Goal: Task Accomplishment & Management: Complete application form

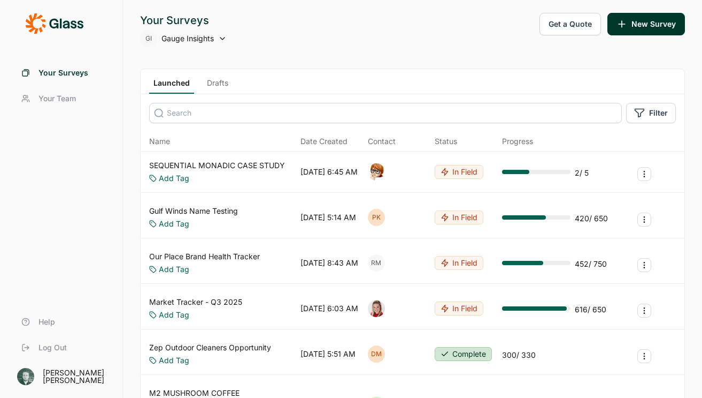
click at [225, 83] on link "Drafts" at bounding box center [218, 86] width 30 height 16
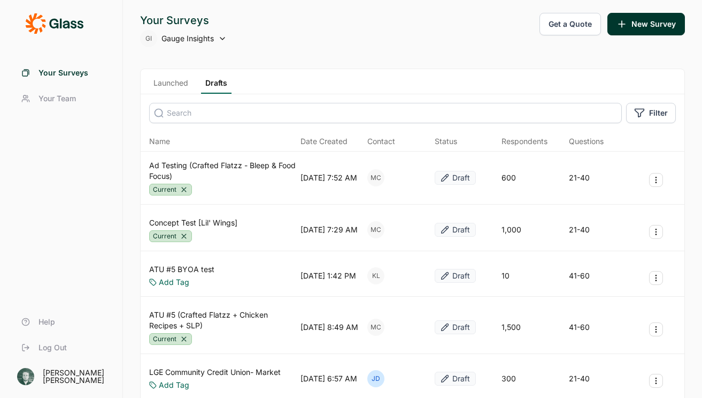
click at [471, 25] on button "New Survey" at bounding box center [647, 24] width 78 height 22
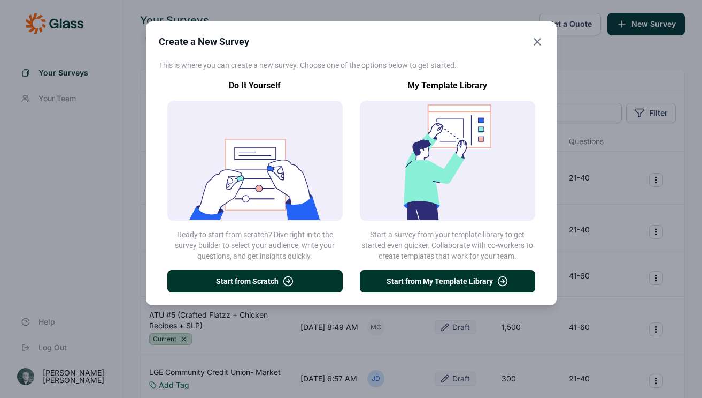
click at [102, 275] on div "Create a New Survey This is where you can create a new survey. Choose one of th…" at bounding box center [351, 199] width 702 height 398
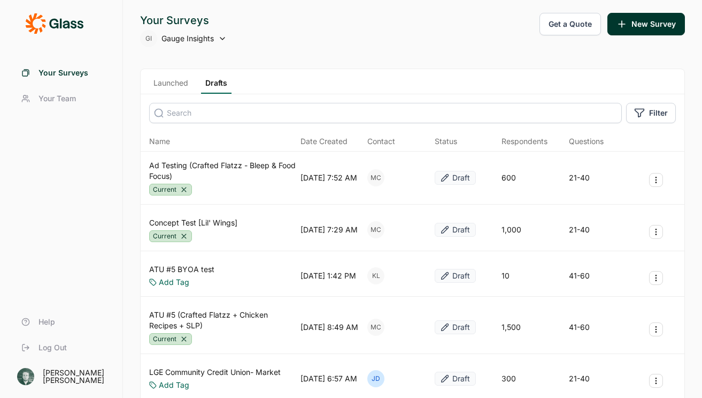
click at [471, 21] on button "New Survey" at bounding box center [647, 24] width 78 height 22
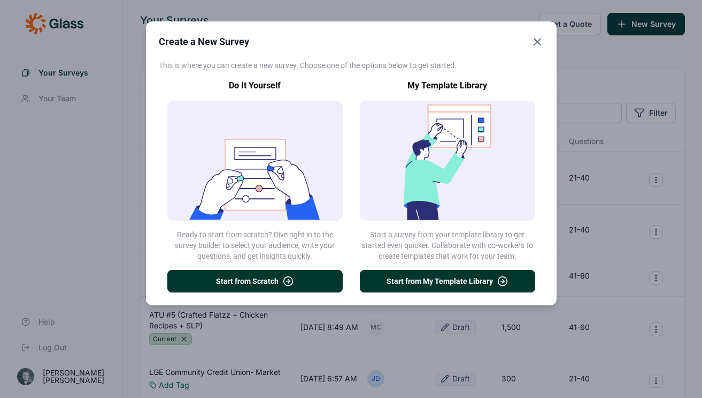
click at [266, 278] on button "Start from Scratch" at bounding box center [254, 281] width 175 height 22
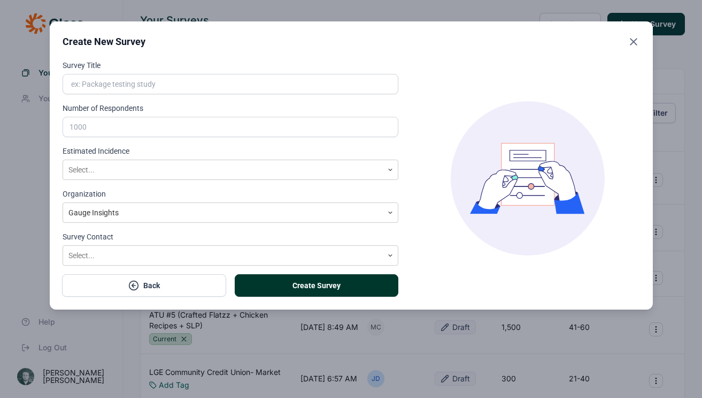
click at [157, 82] on input "Survey Title" at bounding box center [231, 84] width 337 height 20
type input "Example of ad test"
click at [149, 118] on input "Number of Respondents" at bounding box center [231, 127] width 337 height 20
type input "1"
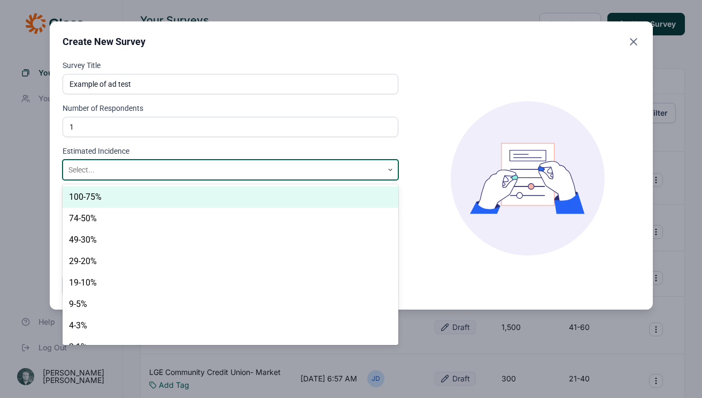
click at [133, 169] on div at bounding box center [223, 169] width 310 height 13
click at [284, 192] on div "100-75%" at bounding box center [231, 196] width 337 height 21
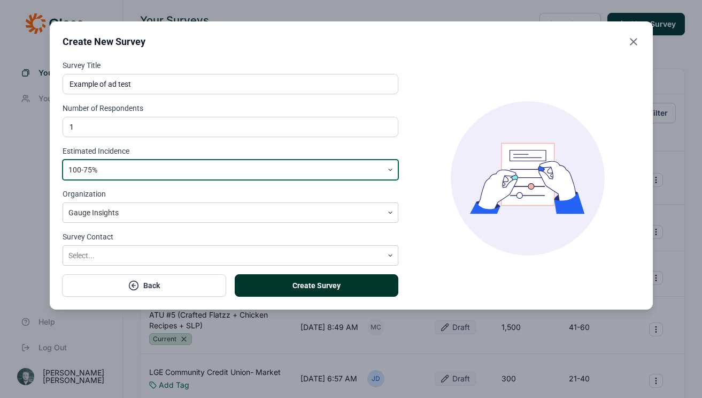
click at [281, 278] on button "Create Survey" at bounding box center [317, 285] width 164 height 22
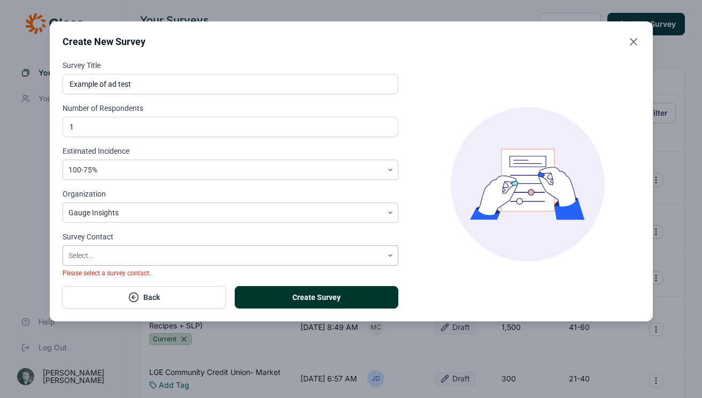
click at [174, 257] on div at bounding box center [223, 255] width 310 height 13
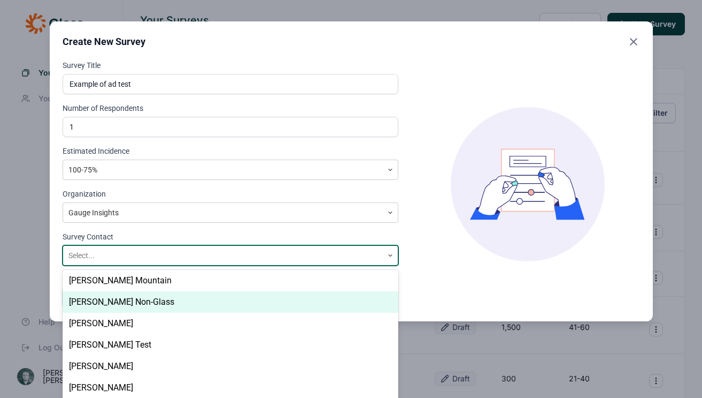
click at [151, 300] on div "[PERSON_NAME] Non-Glass" at bounding box center [231, 301] width 337 height 21
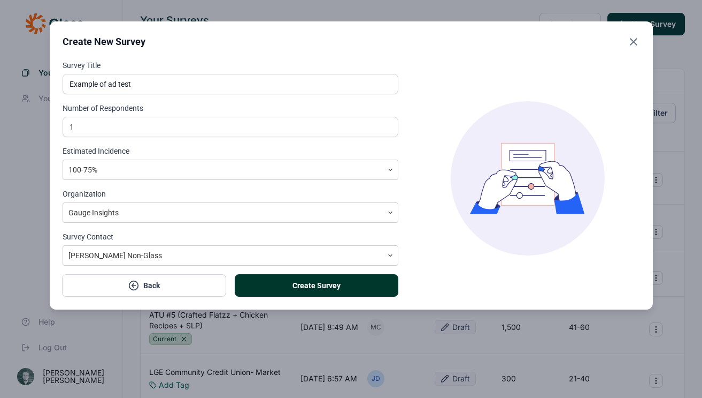
click at [357, 294] on button "Create Survey" at bounding box center [317, 285] width 164 height 22
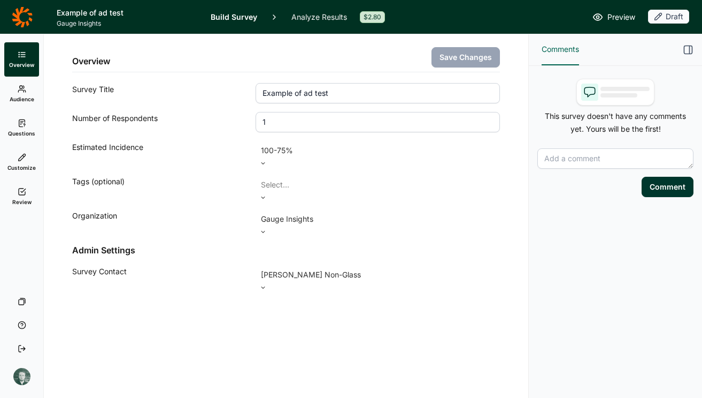
click at [6, 98] on link "Audience" at bounding box center [21, 94] width 35 height 34
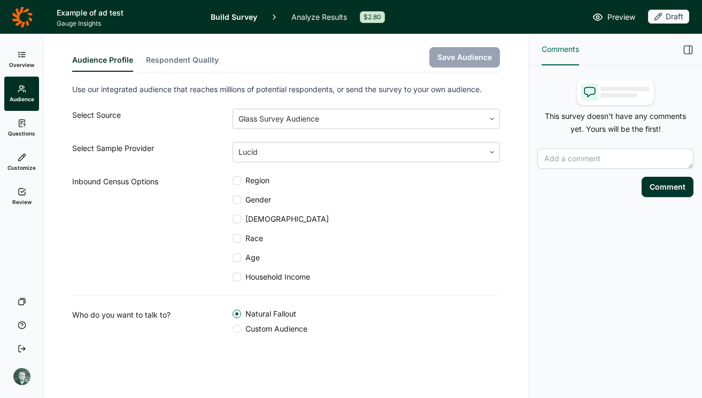
click at [20, 129] on span "Questions" at bounding box center [21, 132] width 27 height 7
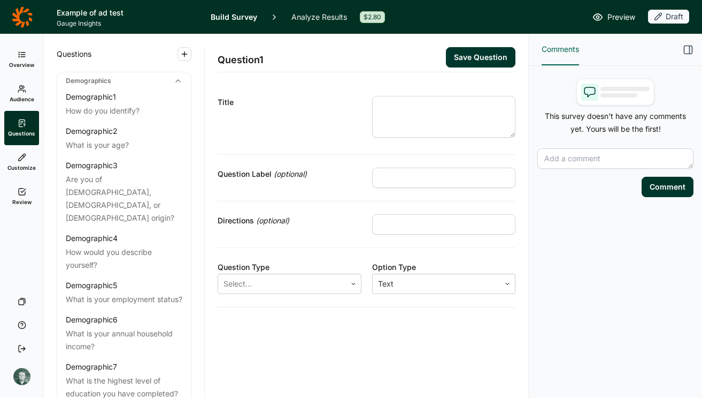
click at [414, 125] on textarea at bounding box center [444, 117] width 144 height 42
type textarea "V"
type textarea "P"
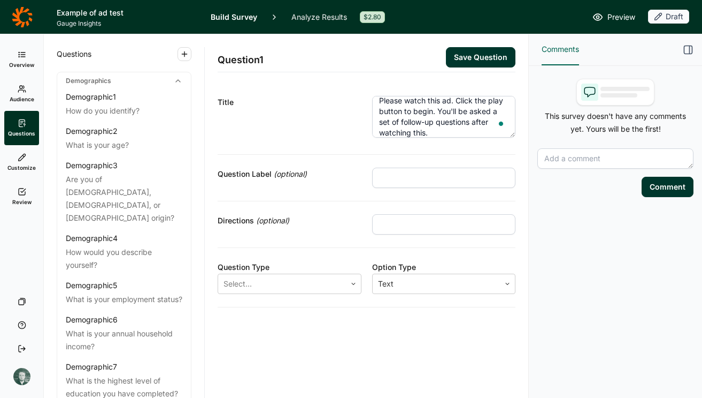
type textarea "Please watch this ad. Click the play button to begin. You'll be asked a set of …"
click at [427, 177] on input "text" at bounding box center [444, 177] width 144 height 20
click at [279, 286] on div at bounding box center [282, 283] width 117 height 15
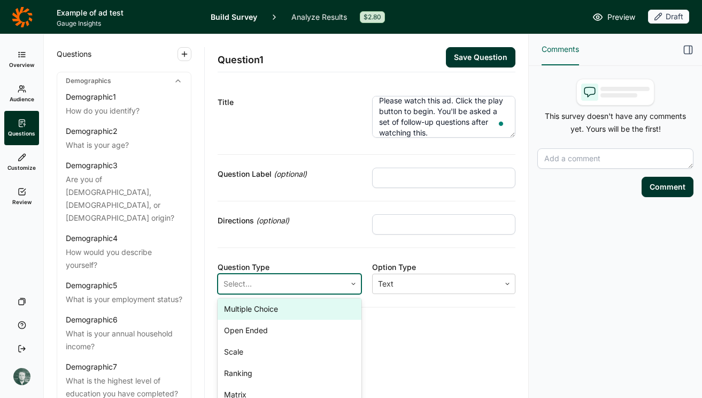
click at [274, 310] on div "Multiple Choice" at bounding box center [290, 308] width 144 height 21
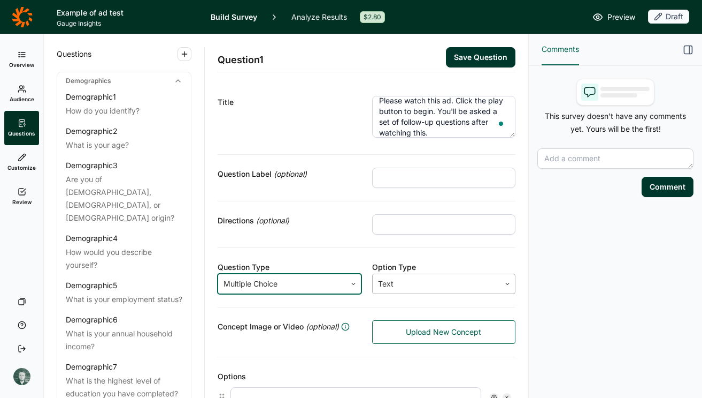
click at [398, 289] on div at bounding box center [436, 283] width 117 height 15
click at [471, 281] on div "Comments This survey doesn't have any comments yet. Yours will be the first! Co…" at bounding box center [615, 215] width 173 height 363
click at [439, 340] on link "Upload New Concept" at bounding box center [444, 332] width 144 height 24
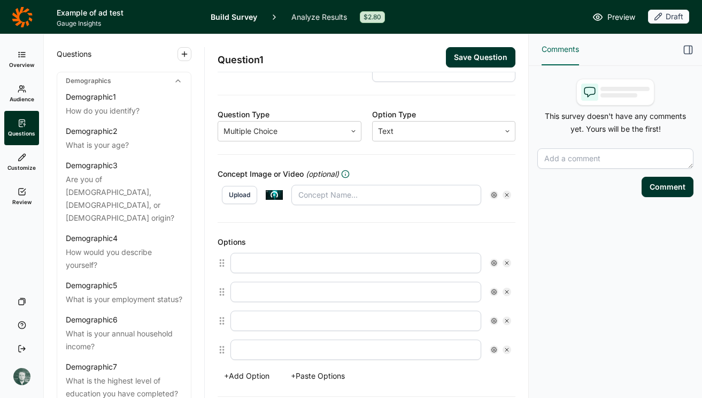
scroll to position [0, 0]
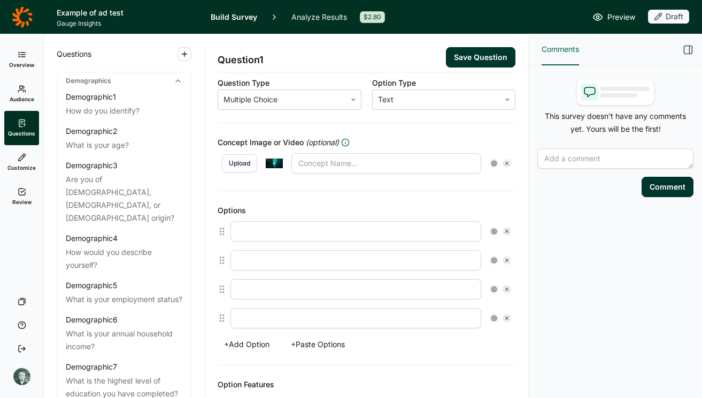
click at [471, 262] on icon at bounding box center [507, 260] width 6 height 6
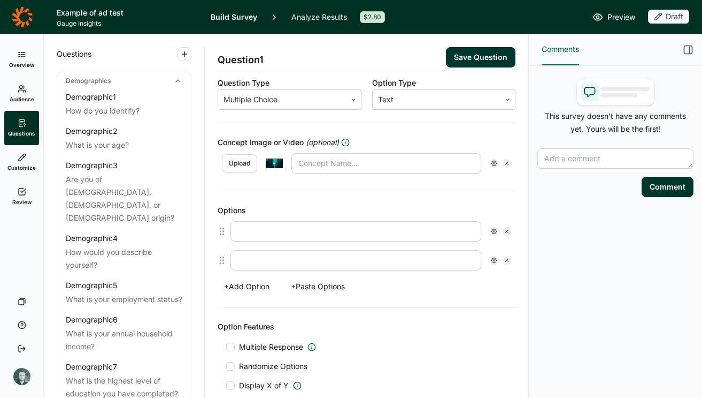
click at [471, 262] on icon at bounding box center [507, 260] width 6 height 6
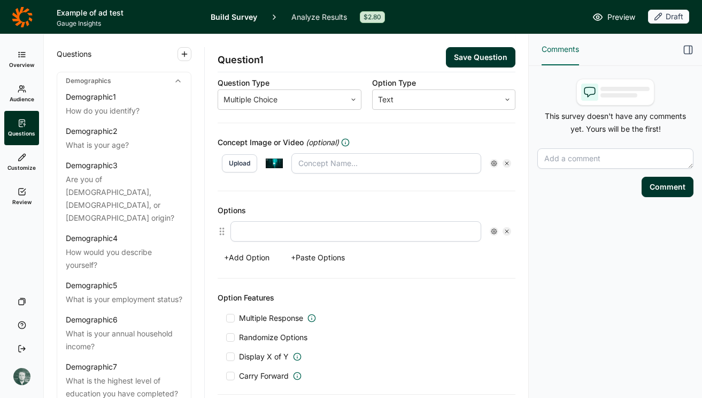
click at [388, 236] on input "text" at bounding box center [356, 231] width 251 height 20
type input "A"
type input "I"
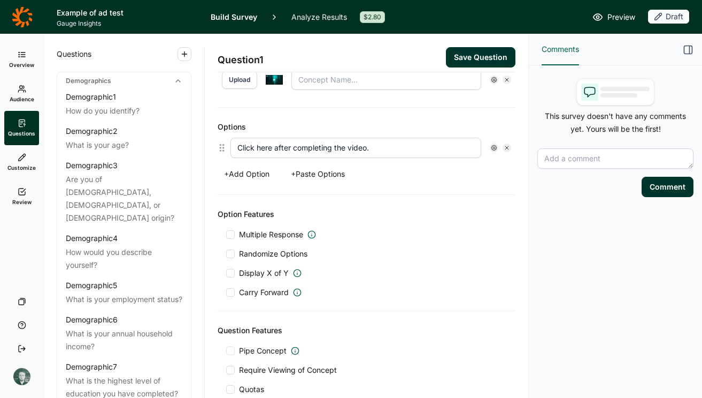
scroll to position [160, 0]
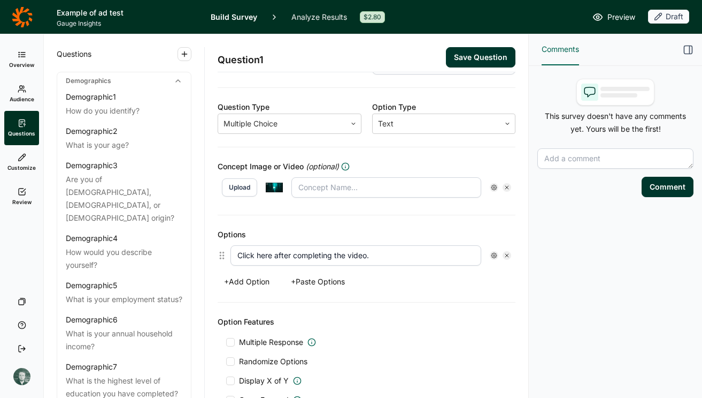
click at [262, 255] on input "Click here after completing the video." at bounding box center [356, 255] width 251 height 20
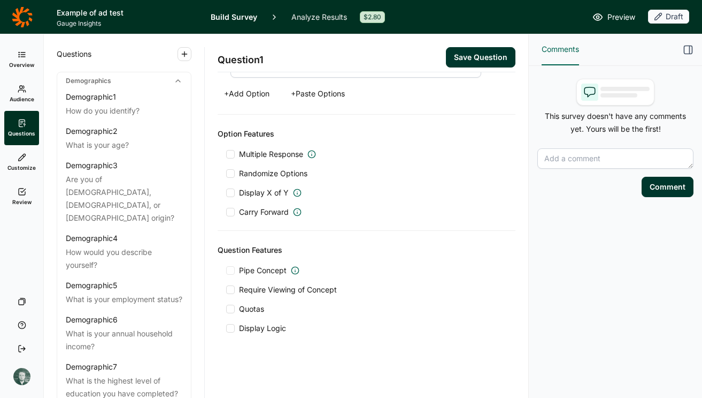
scroll to position [347, 0]
type input "I've finished watching and am ready to comtinue."
click at [467, 58] on button "Save Question" at bounding box center [481, 57] width 70 height 20
click at [471, 53] on button "Save Question" at bounding box center [481, 57] width 70 height 20
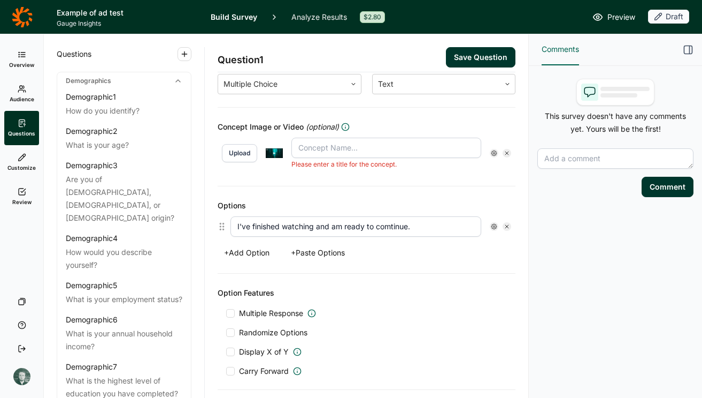
click at [367, 141] on input "text" at bounding box center [387, 147] width 190 height 20
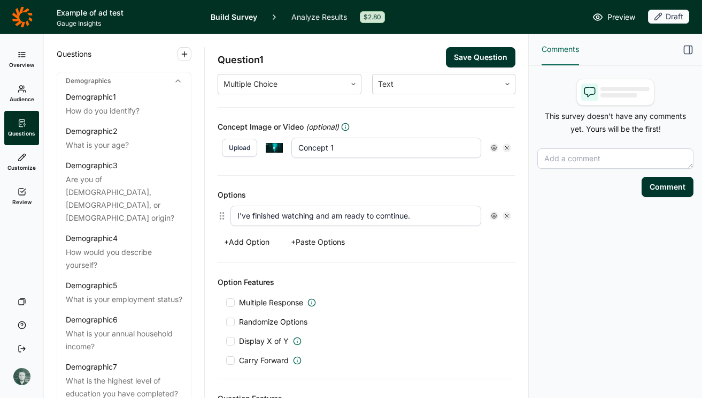
type input "Concept 1"
click at [464, 55] on button "Save Question" at bounding box center [481, 57] width 70 height 20
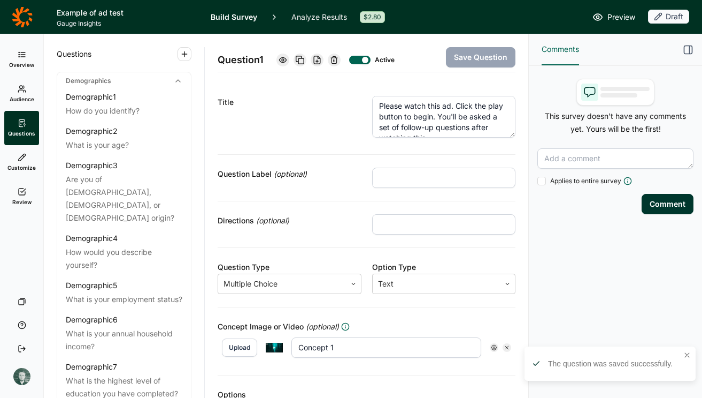
click at [282, 60] on use at bounding box center [282, 59] width 7 height 5
